Goal: Navigation & Orientation: Find specific page/section

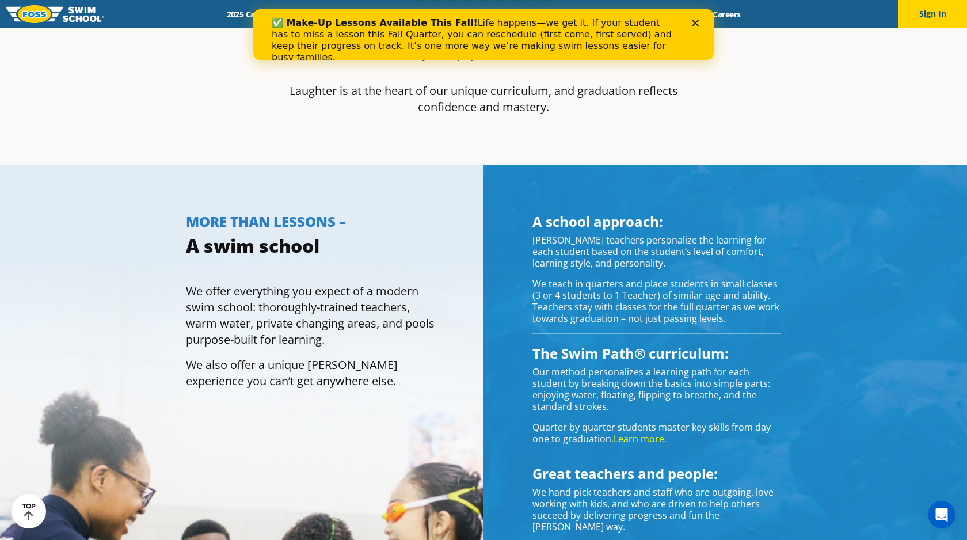
scroll to position [571, 0]
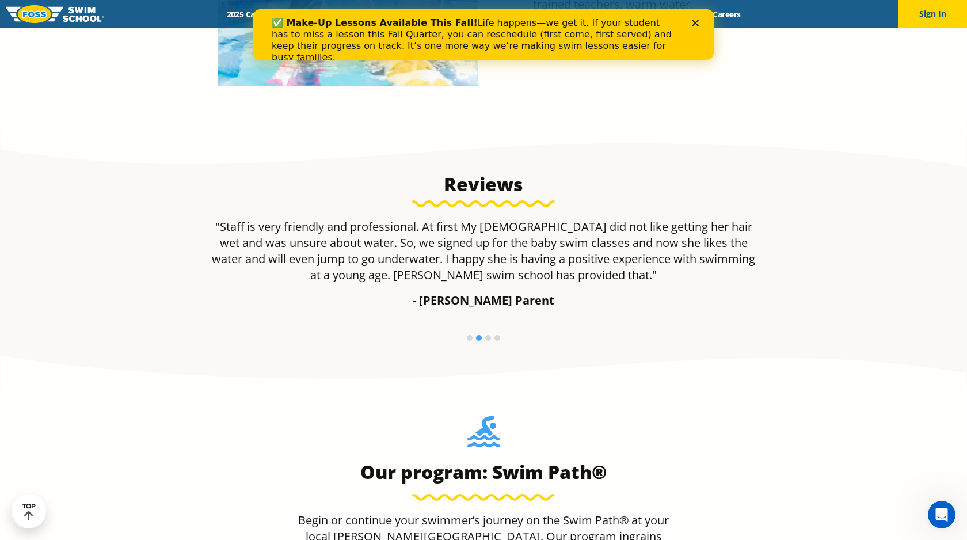
scroll to position [763, 0]
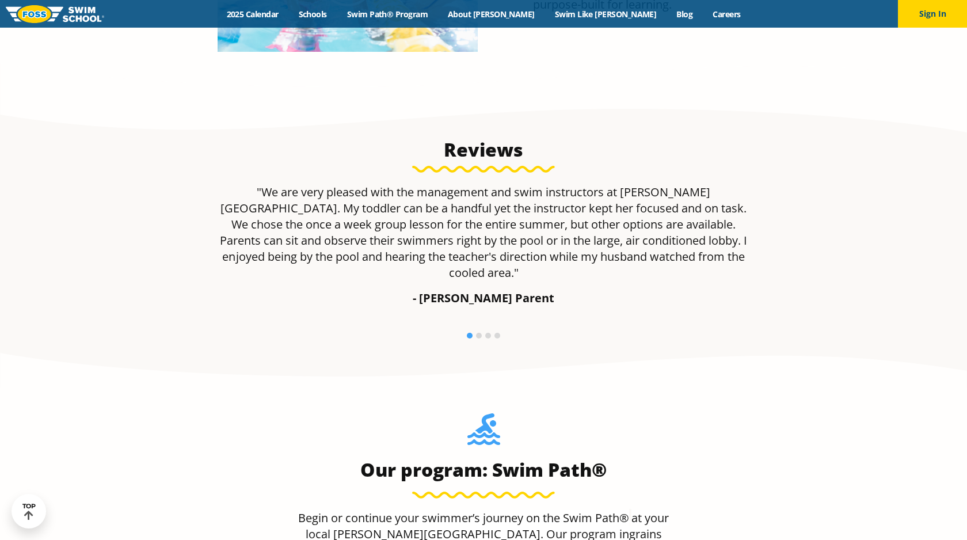
click at [499, 218] on p ""We are very pleased with the management and swim instructors at Foss Swim Scho…" at bounding box center [483, 232] width 543 height 97
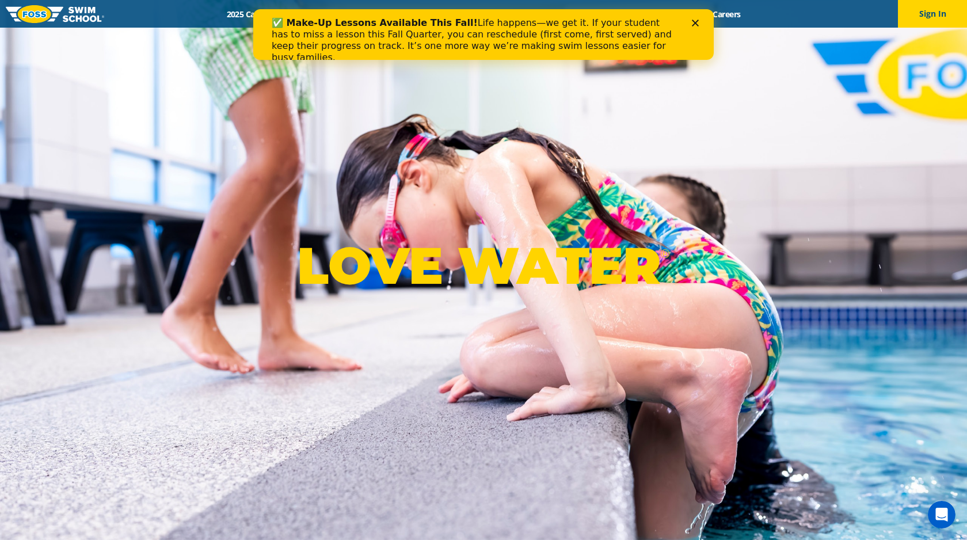
click at [685, 21] on div "✅ Make-Up Lessons Available This Fall! Life happens—we get it. If your student …" at bounding box center [479, 40] width 415 height 53
click at [695, 21] on icon "Close" at bounding box center [695, 23] width 7 height 7
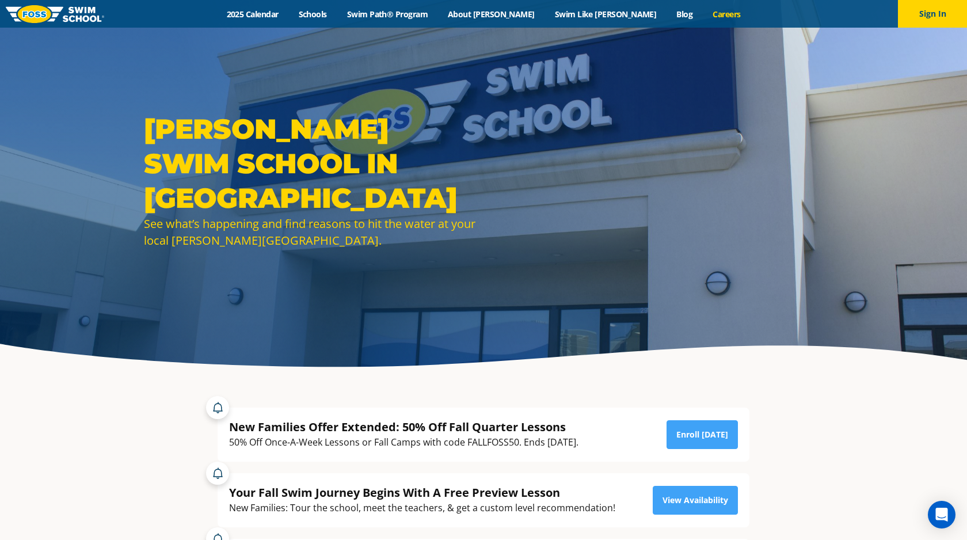
click at [703, 17] on link "Careers" at bounding box center [727, 14] width 48 height 11
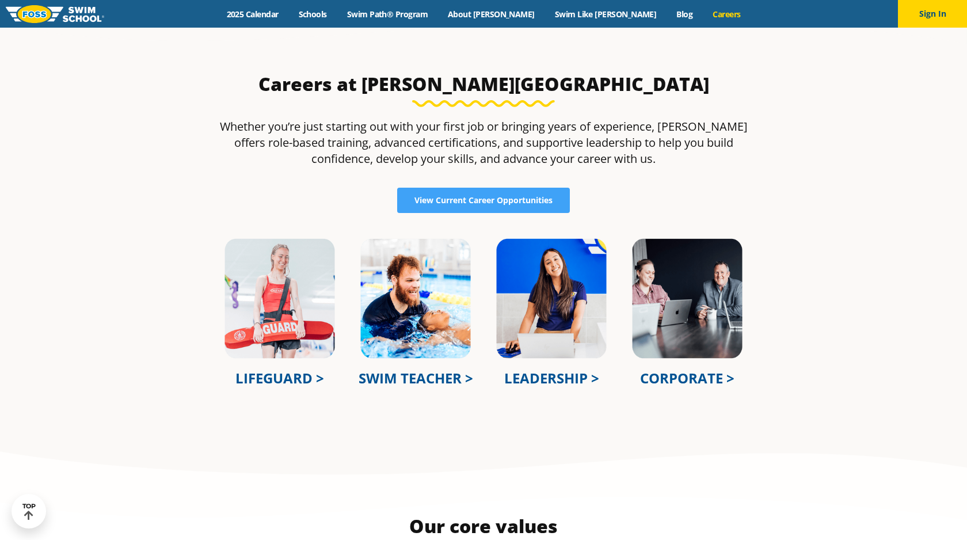
scroll to position [377, 0]
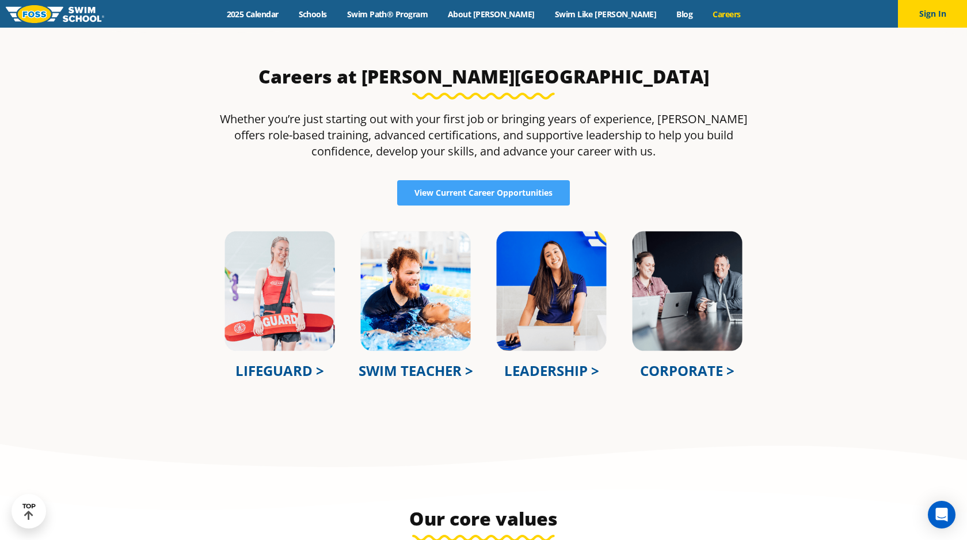
click at [313, 368] on link "LIFEGUARD >" at bounding box center [279, 370] width 89 height 19
